Goal: Browse casually

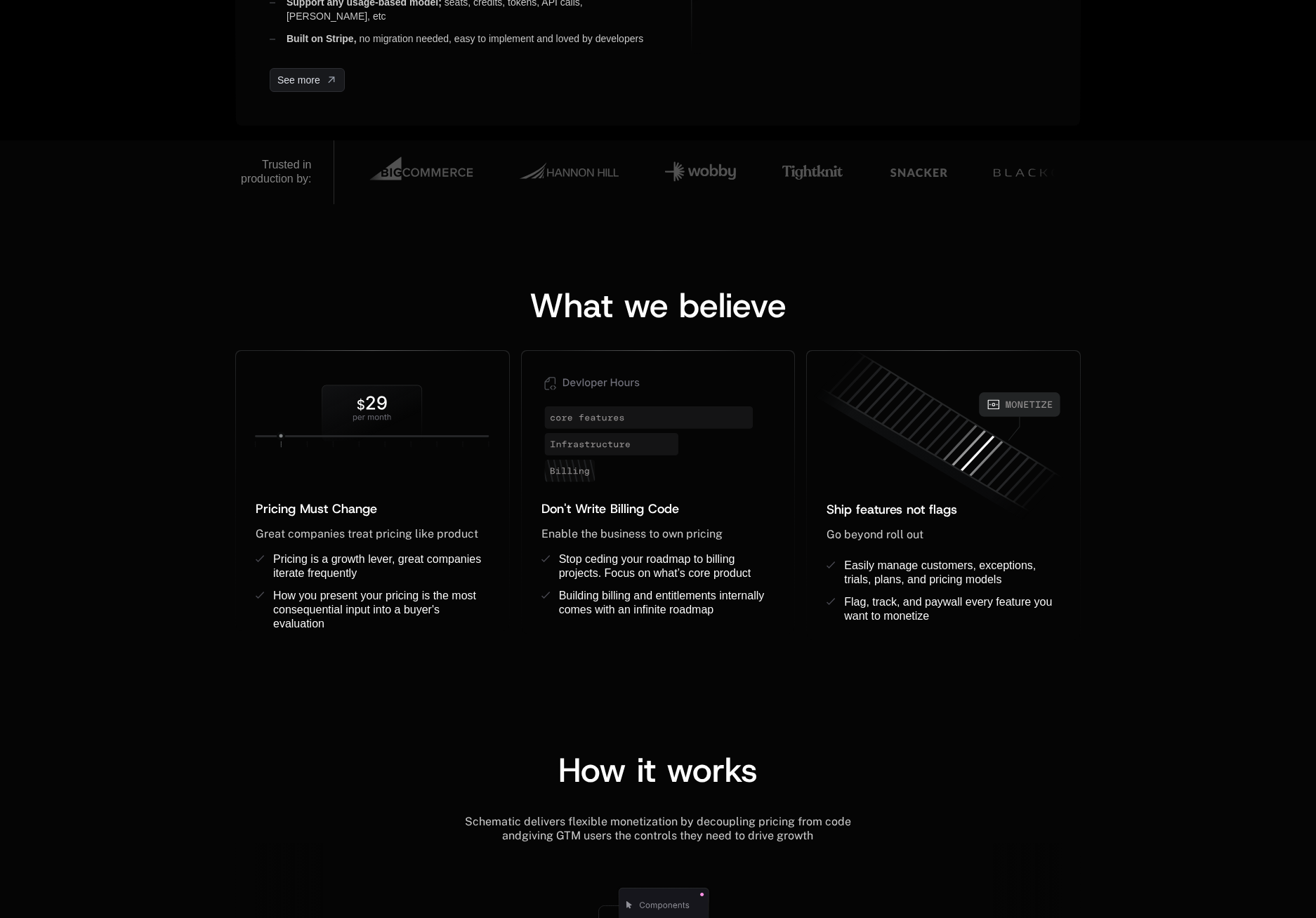
scroll to position [884, 0]
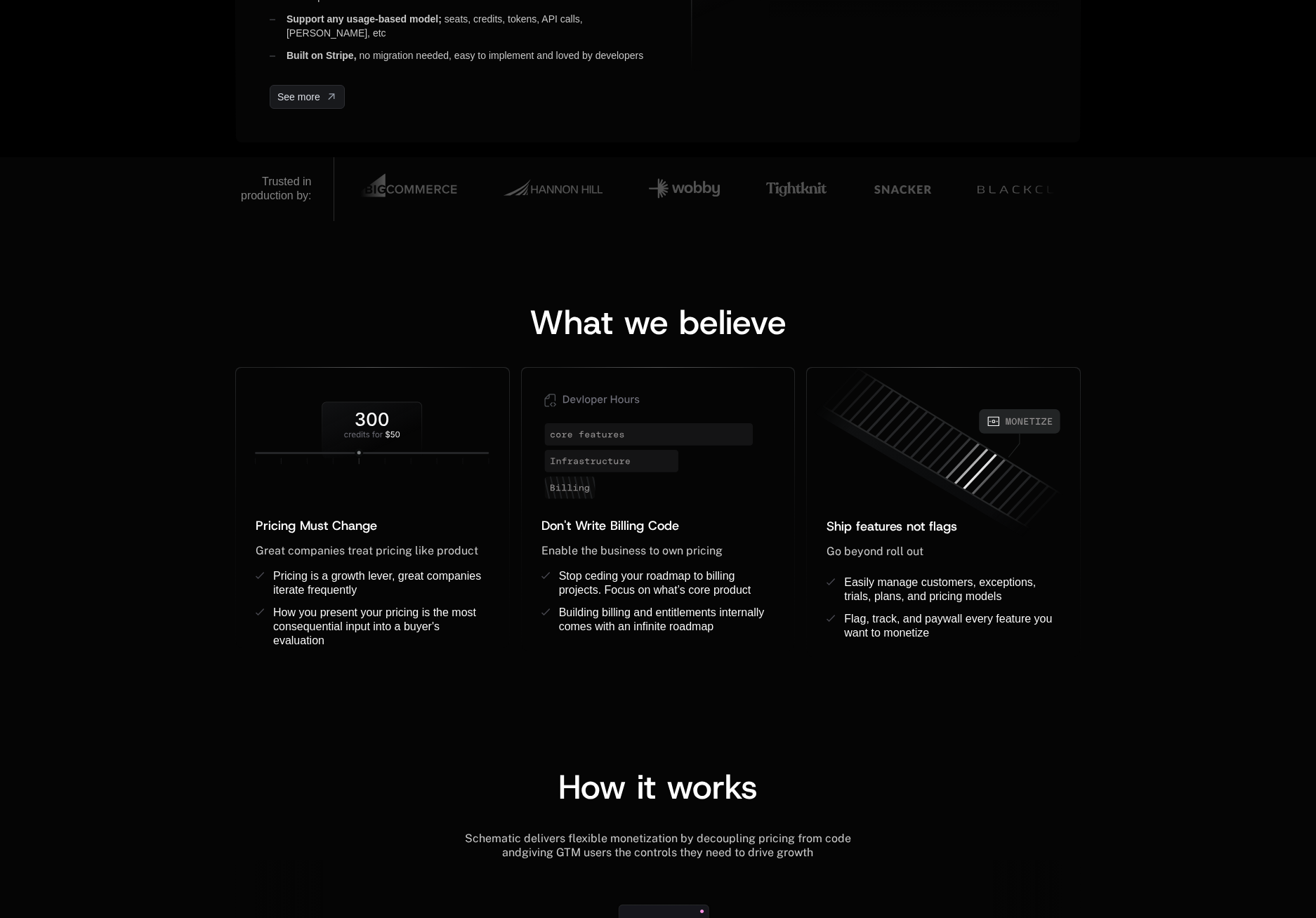
scroll to position [854, 0]
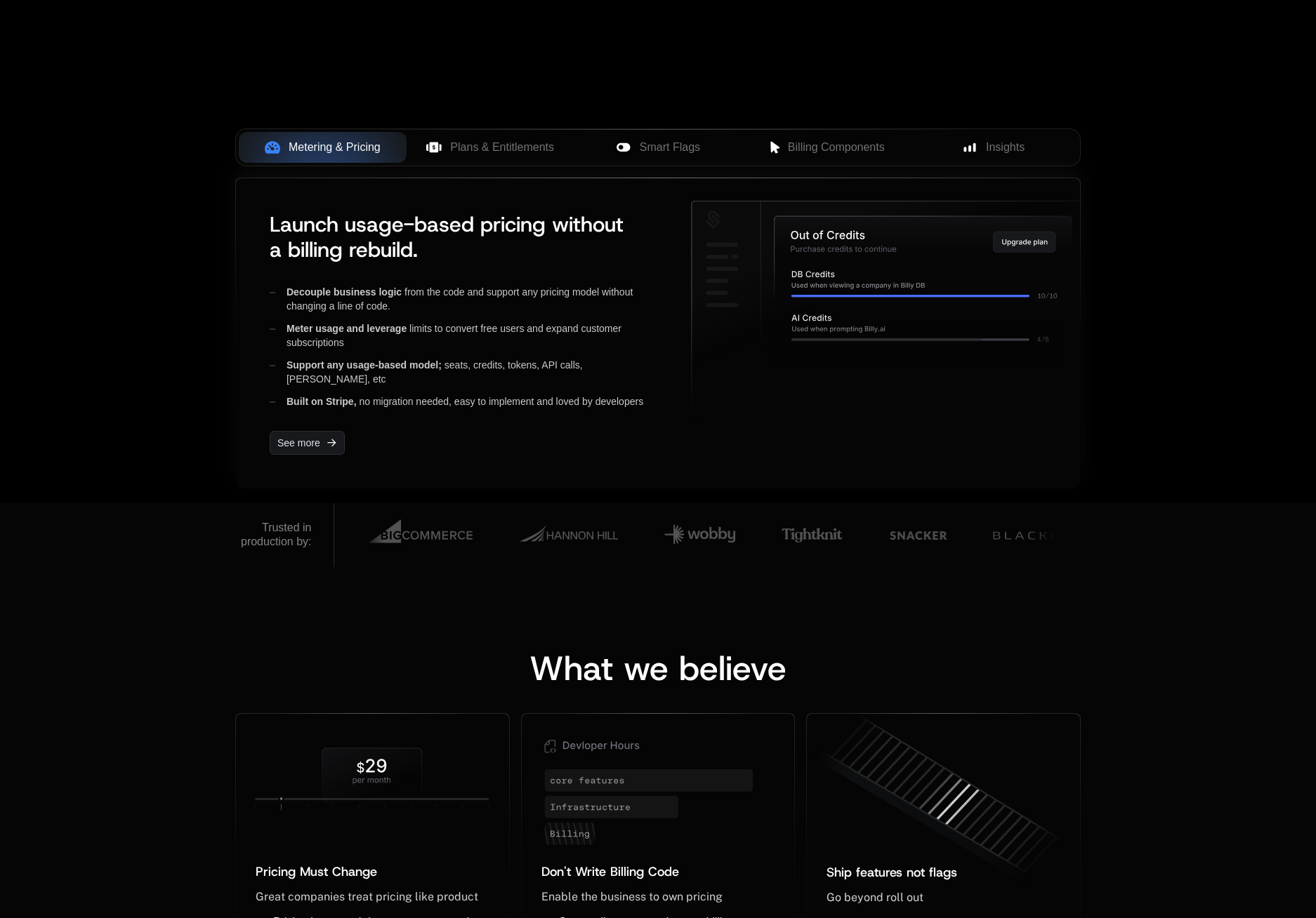
scroll to position [740, 0]
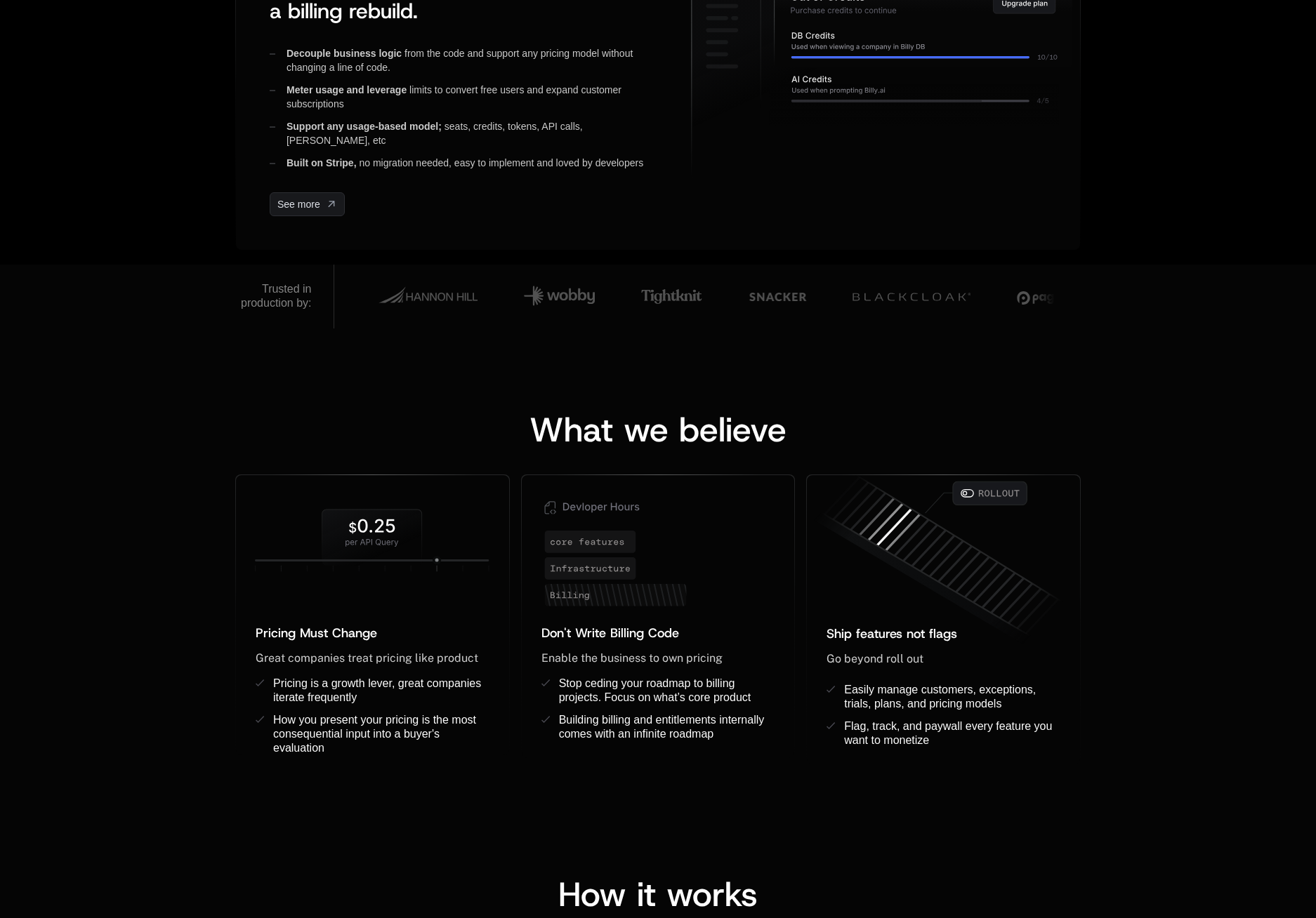
drag, startPoint x: 253, startPoint y: 288, endPoint x: 314, endPoint y: 310, distance: 64.8
click at [314, 310] on div "Trusted in production by:" at bounding box center [284, 297] width 99 height 64
copy div "Trusted in production by:"
